Goal: Information Seeking & Learning: Check status

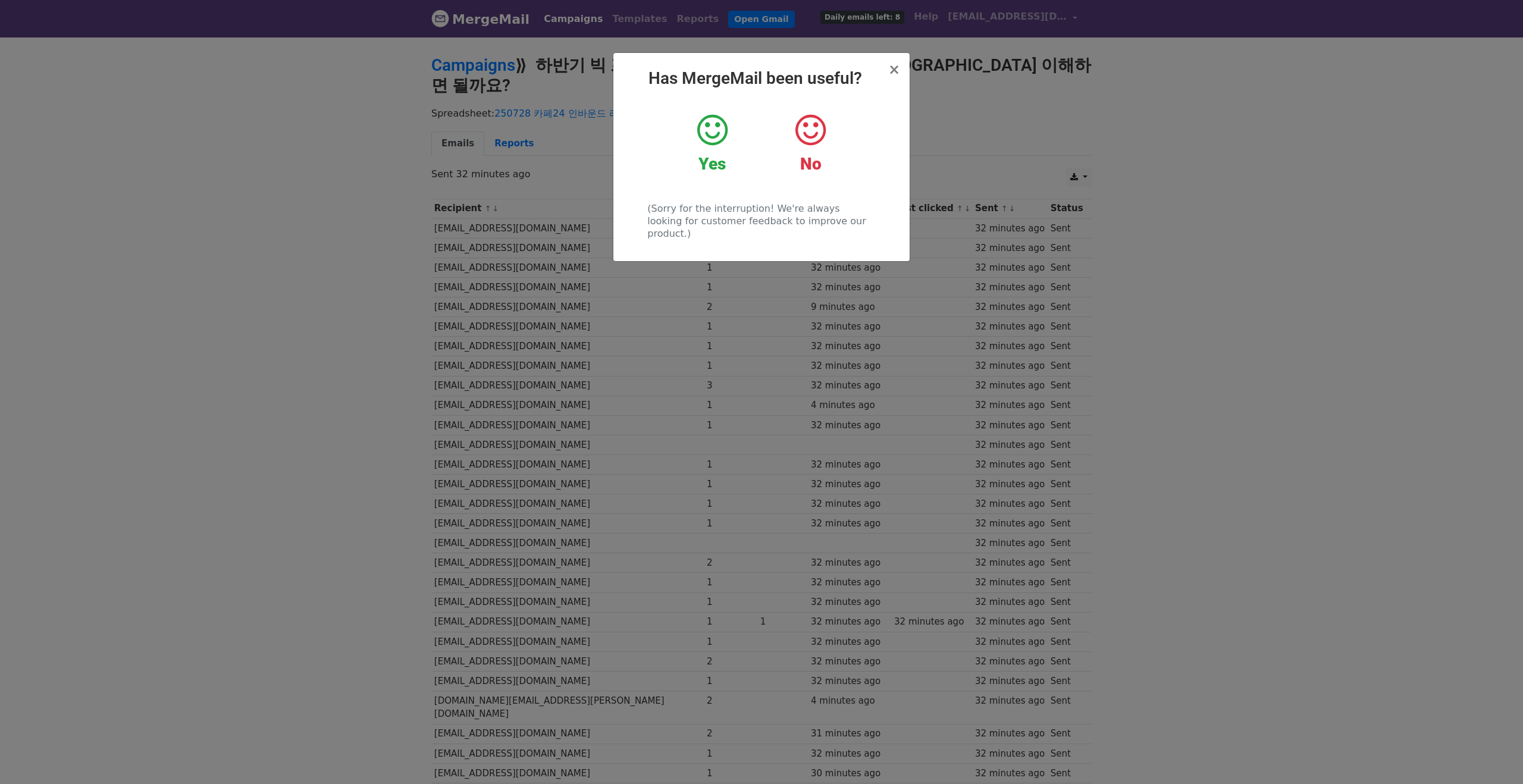
click at [902, 71] on div "× Has MergeMail been useful? Yes No (Sorry for the interruption! We're always l…" at bounding box center [762, 156] width 296 height 208
click at [889, 71] on h2 "Has MergeMail been useful?" at bounding box center [762, 79] width 277 height 20
click at [896, 73] on span "×" at bounding box center [894, 69] width 12 height 17
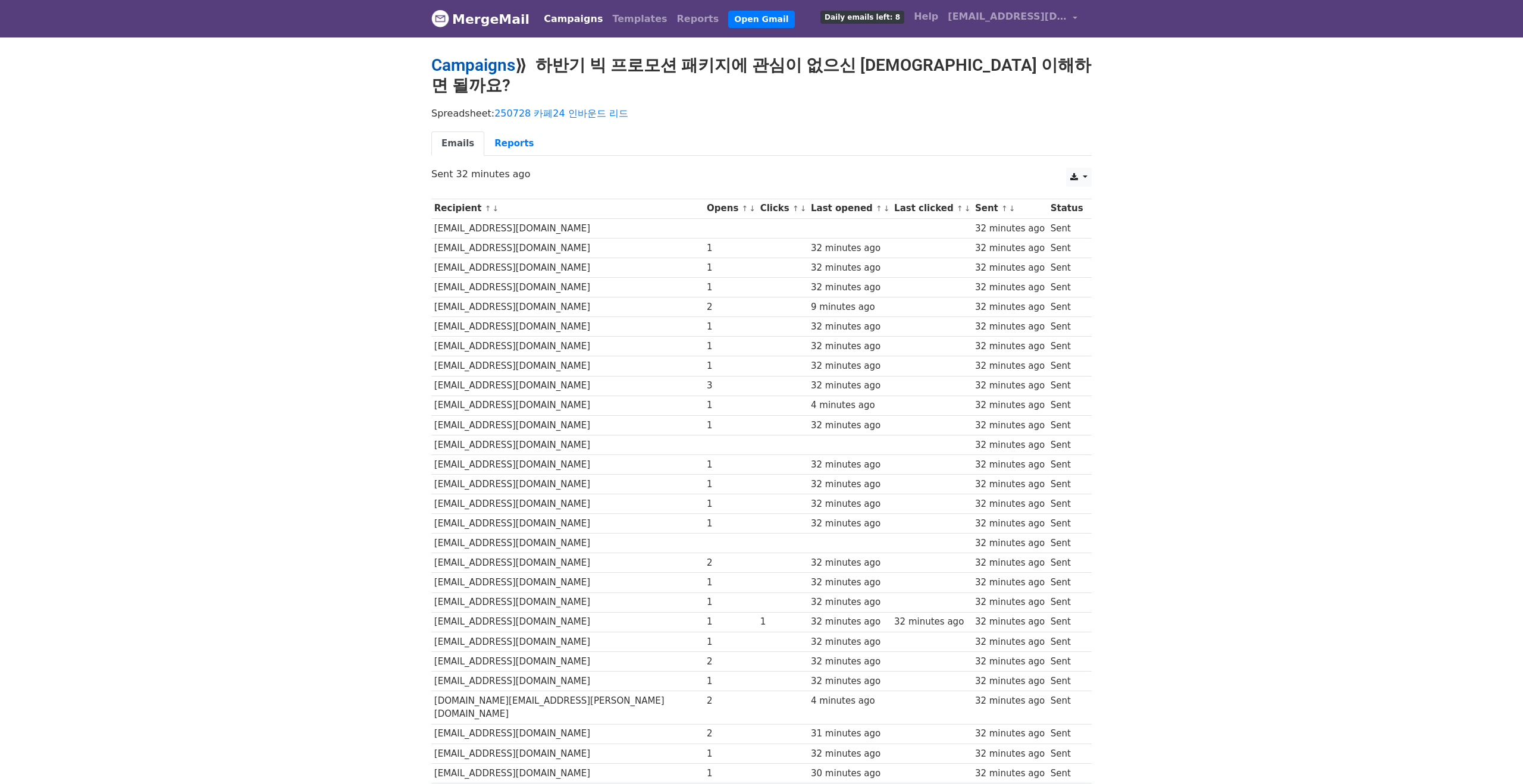
click at [456, 65] on link "Campaigns" at bounding box center [474, 65] width 84 height 20
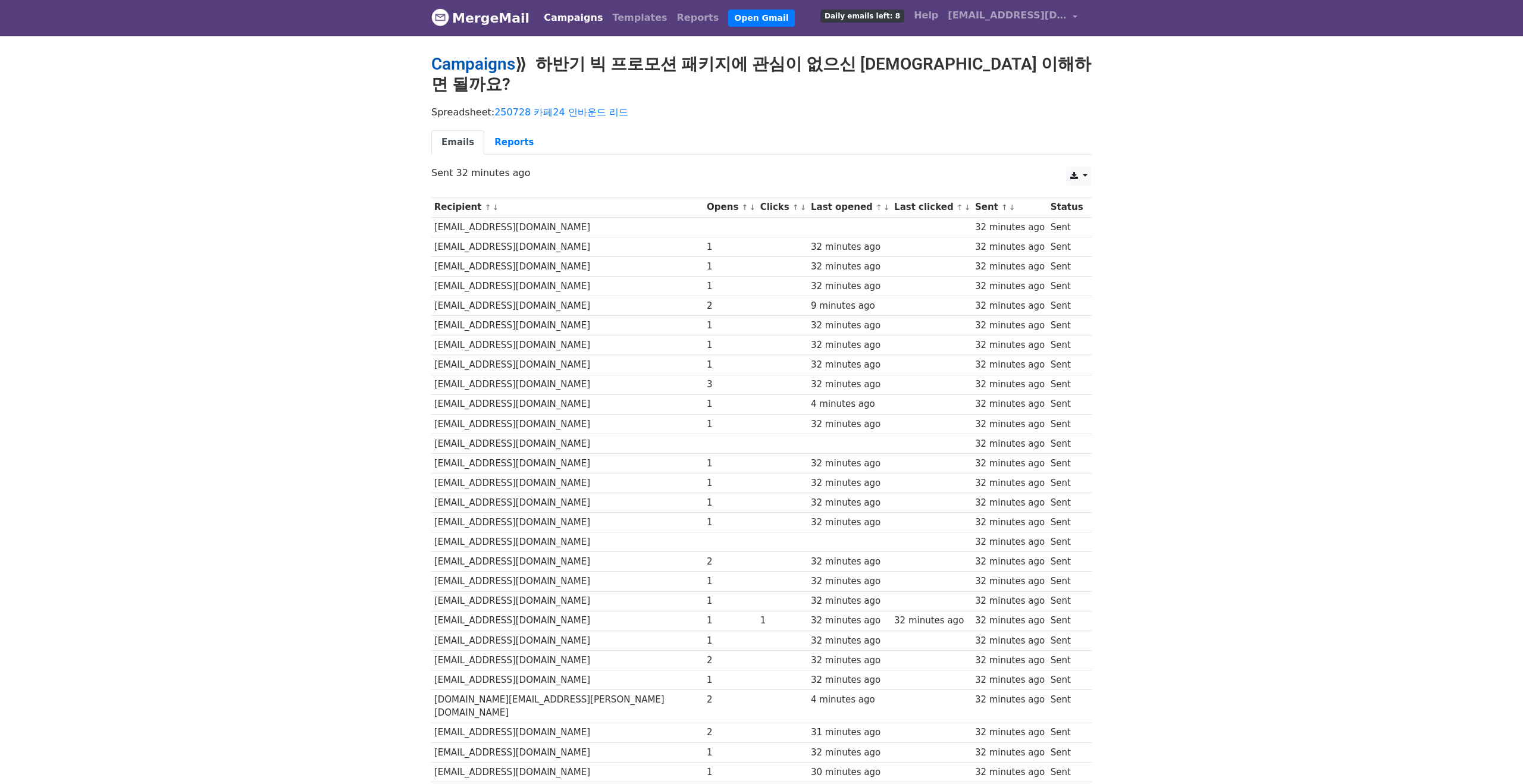
scroll to position [2, 0]
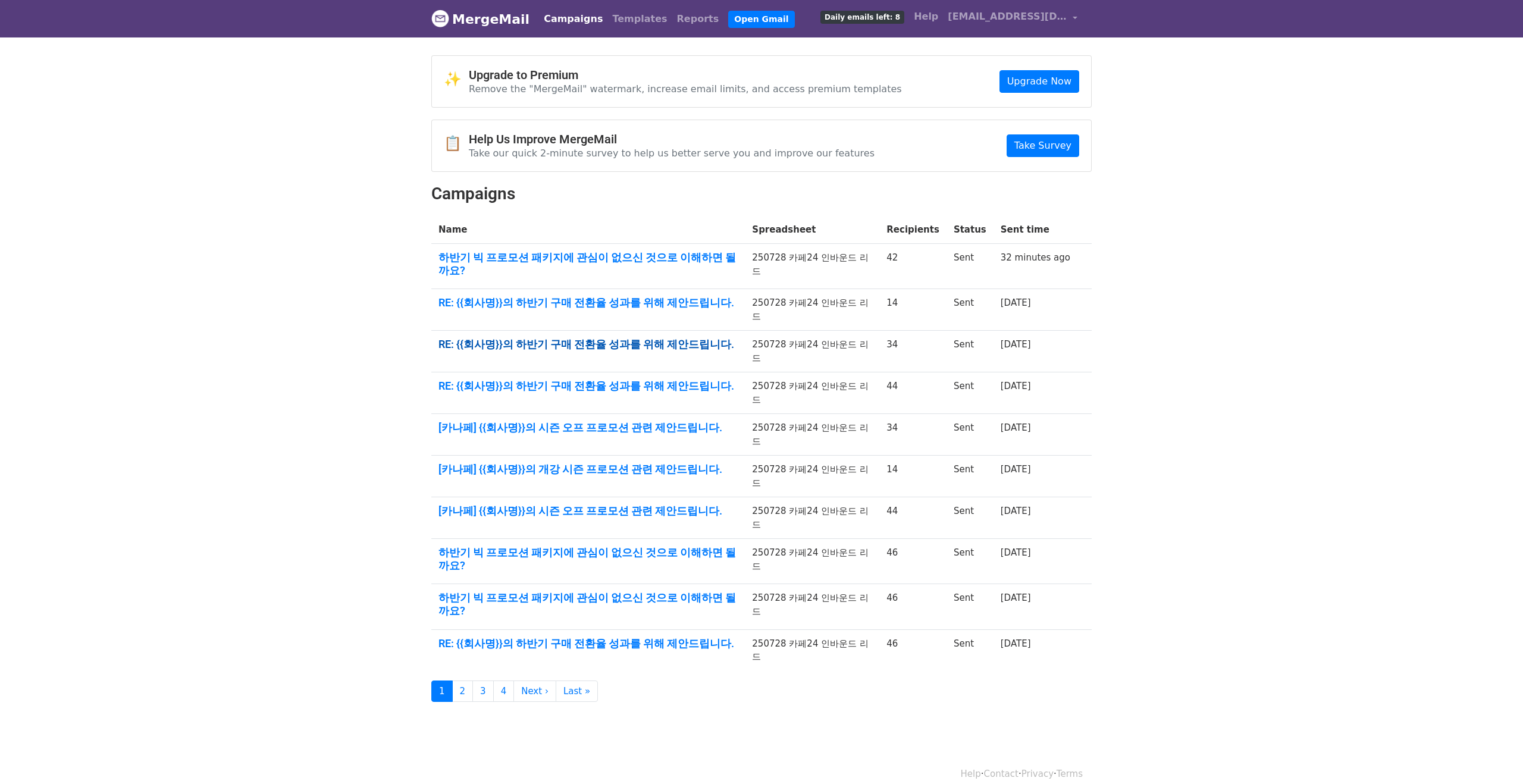
click at [676, 337] on link "RE: {{회사명}}의 하반기 구매 전환율 성과를 위해 제안드립니다." at bounding box center [588, 344] width 299 height 13
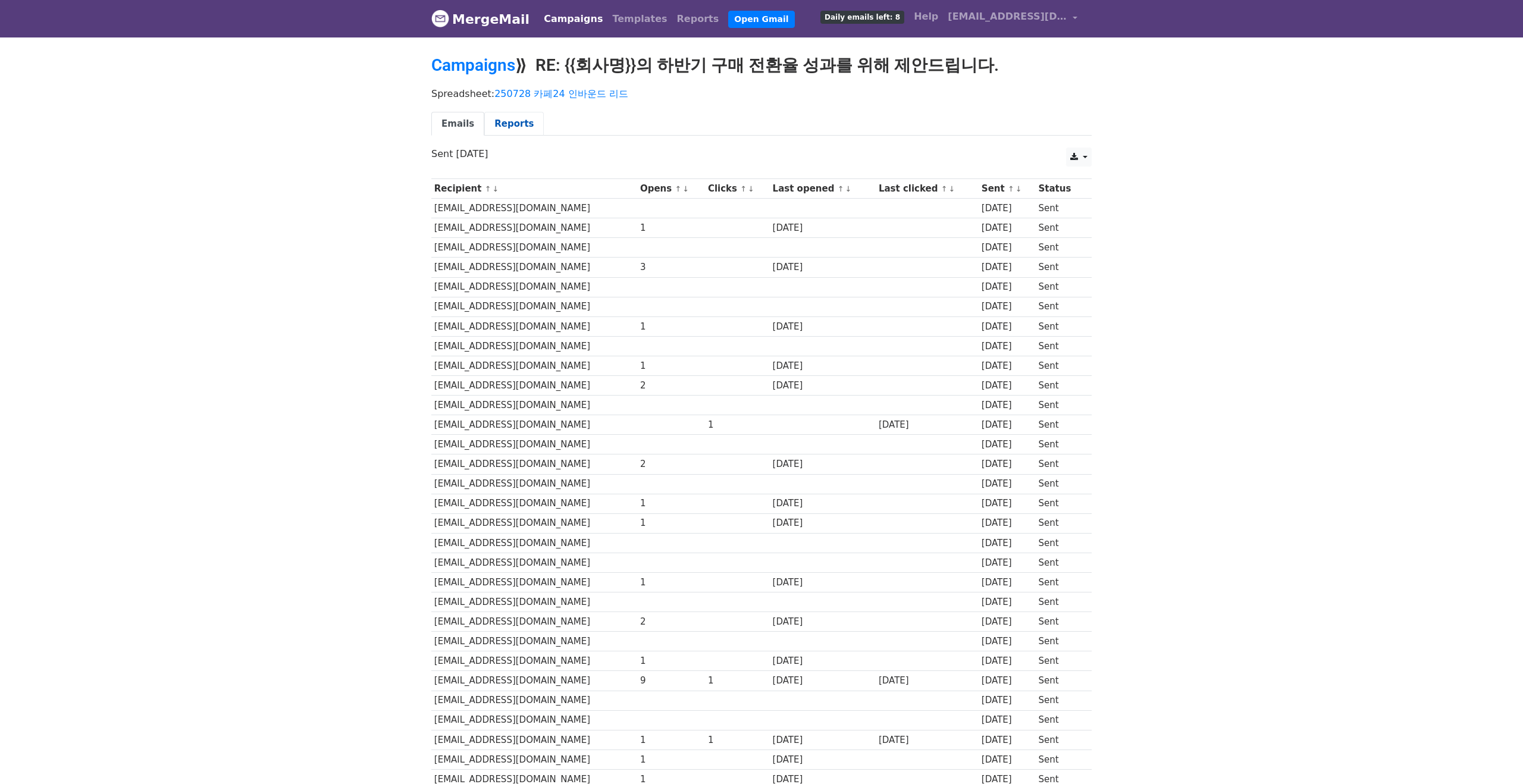
click at [523, 127] on link "Reports" at bounding box center [514, 124] width 60 height 24
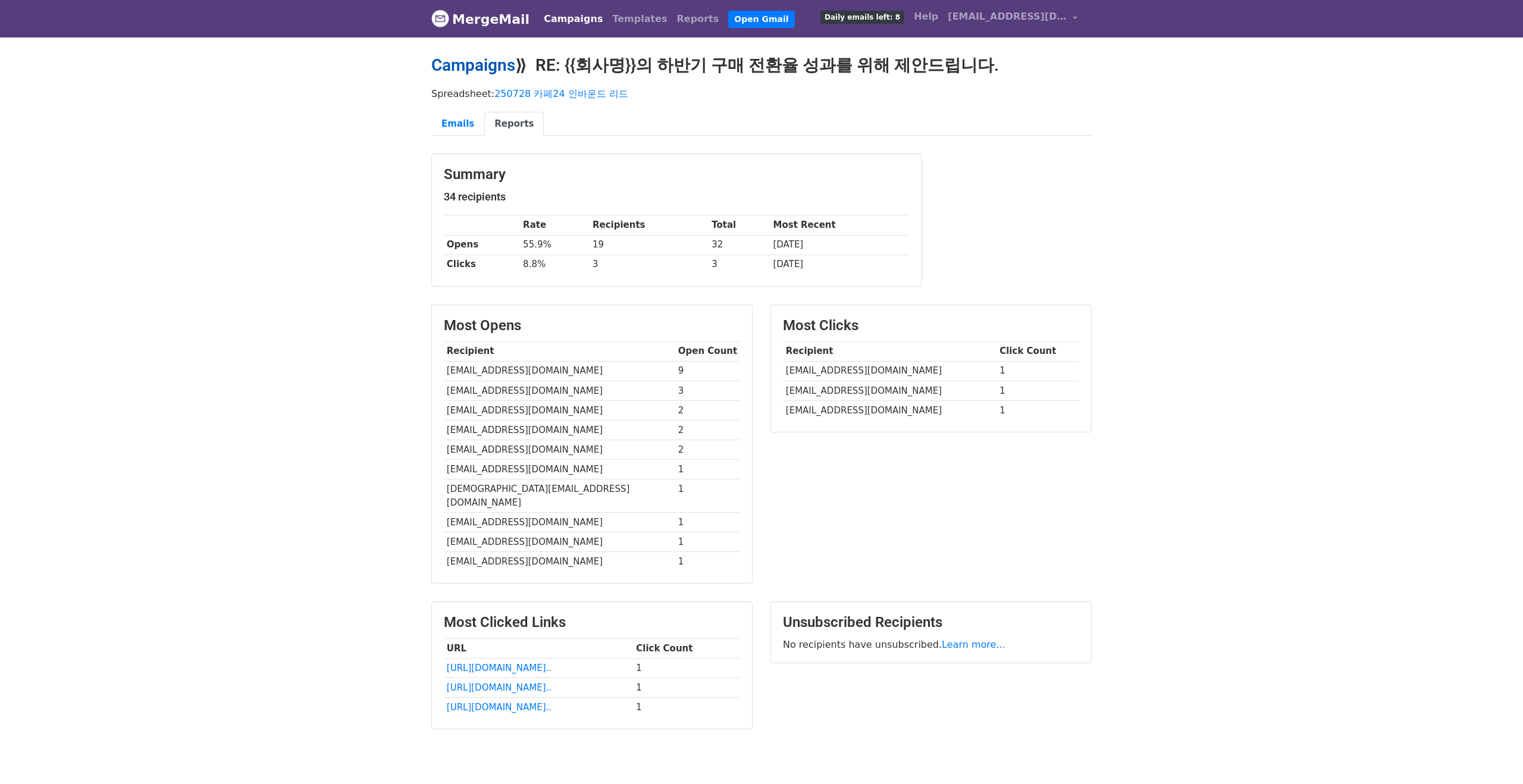
click at [481, 63] on link "Campaigns" at bounding box center [474, 65] width 84 height 20
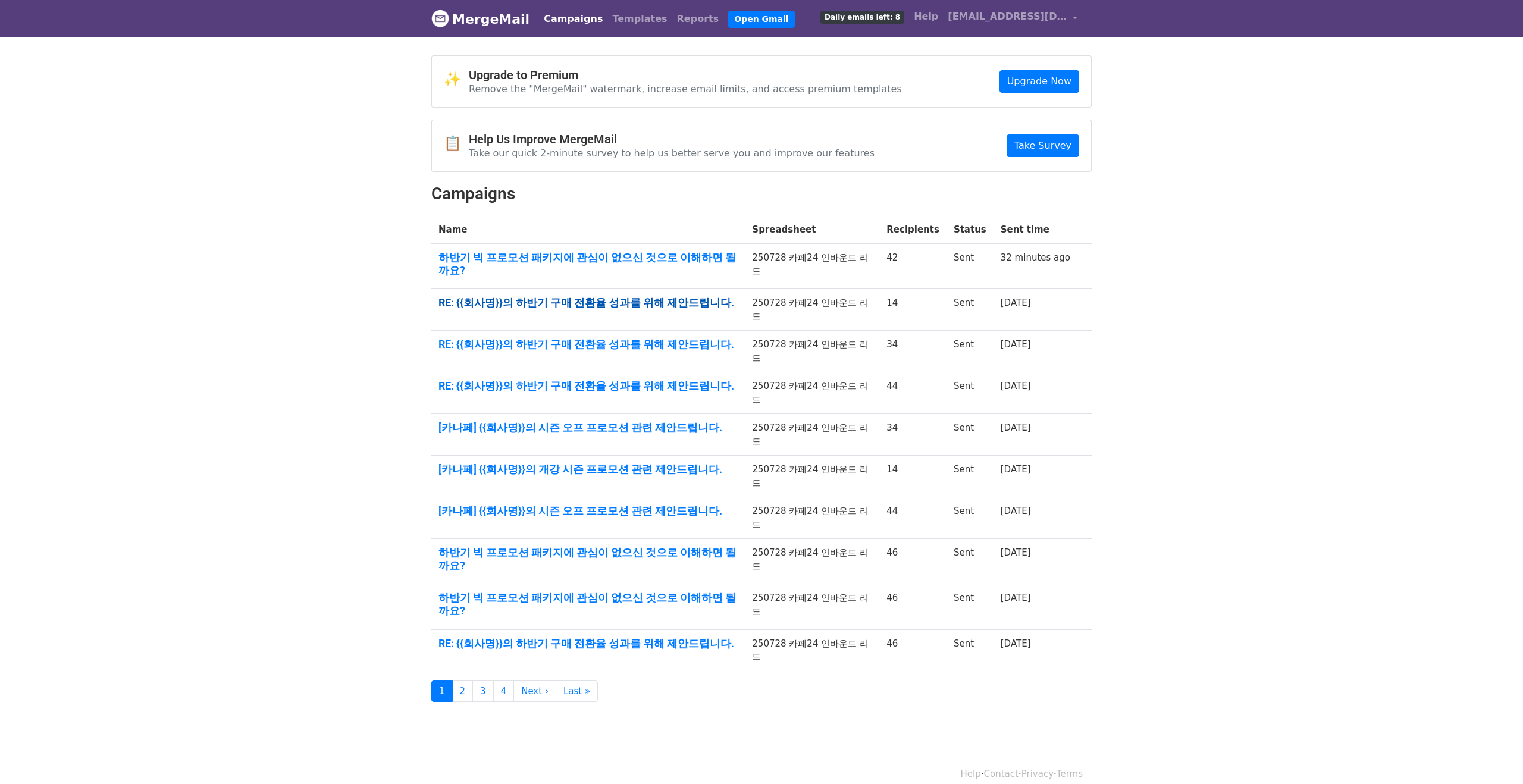
click at [655, 296] on link "RE: {{회사명}}의 하반기 구매 전환율 성과를 위해 제안드립니다." at bounding box center [588, 302] width 299 height 13
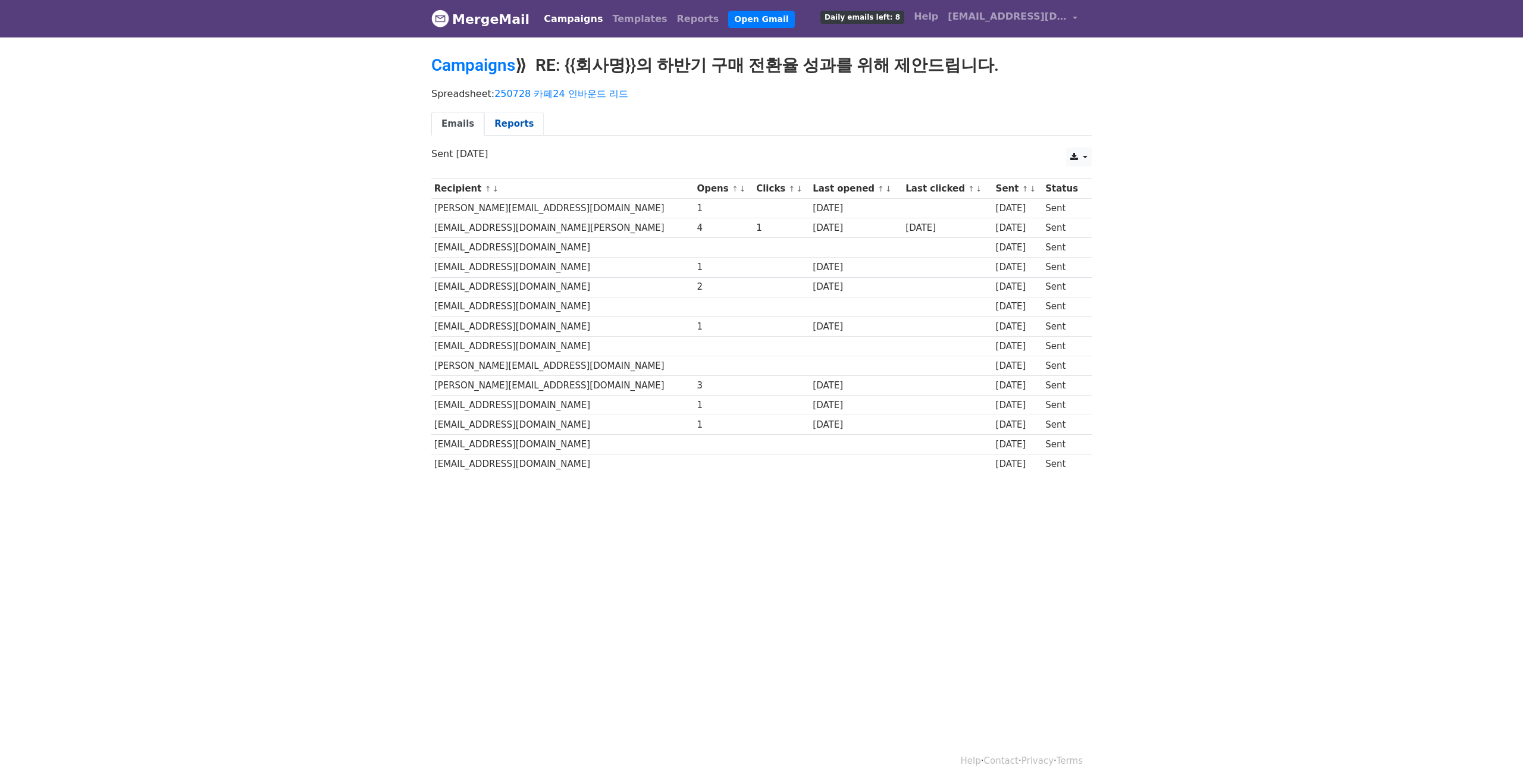
click at [496, 126] on link "Reports" at bounding box center [514, 124] width 60 height 24
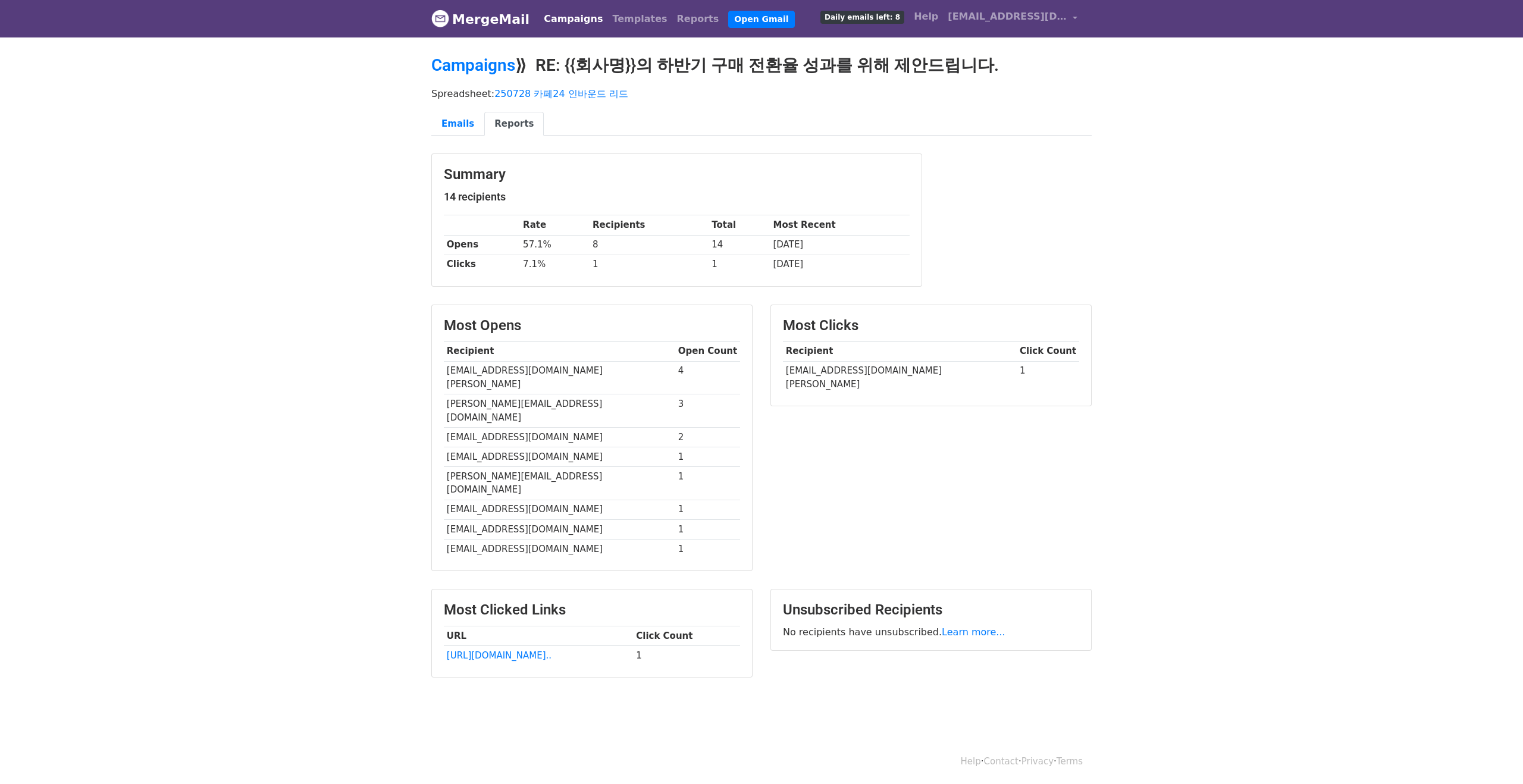
scroll to position [2, 0]
